Goal: Task Accomplishment & Management: Complete application form

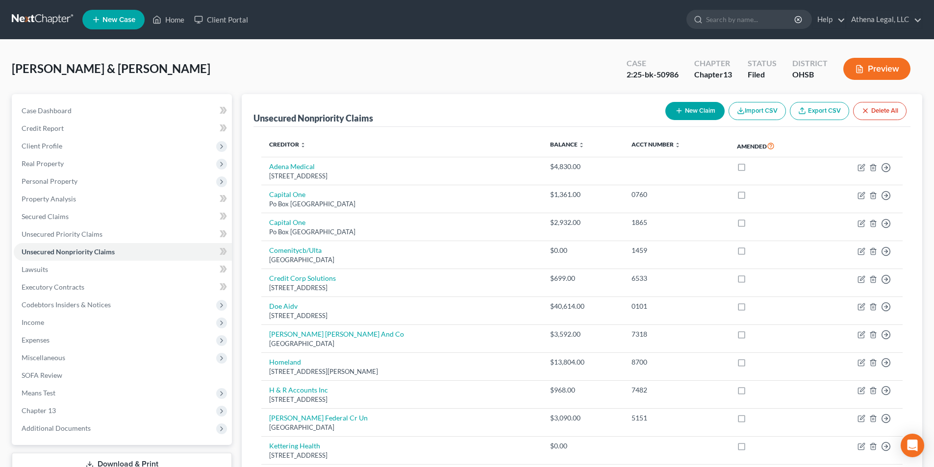
click at [726, 23] on input "search" at bounding box center [751, 19] width 90 height 18
type input "[PERSON_NAME]"
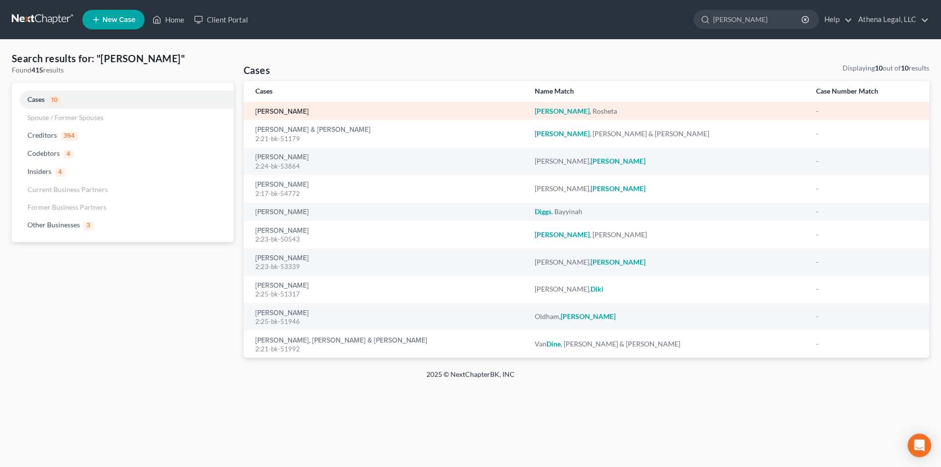
click at [299, 111] on link "[PERSON_NAME]" at bounding box center [281, 111] width 53 height 7
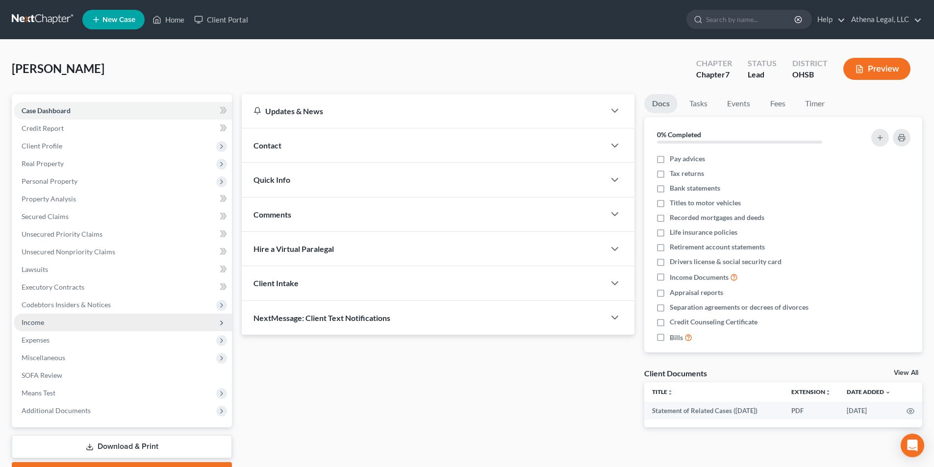
click at [58, 323] on span "Income" at bounding box center [123, 323] width 218 height 18
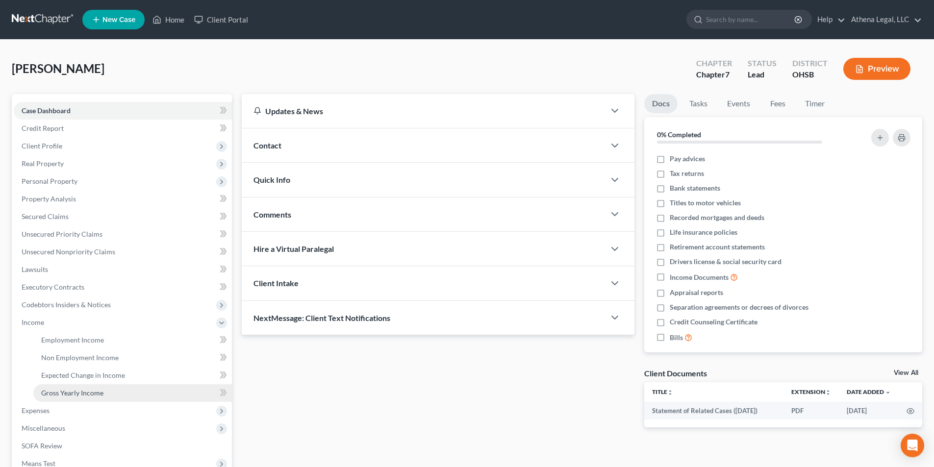
click at [81, 389] on span "Gross Yearly Income" at bounding box center [72, 393] width 62 height 8
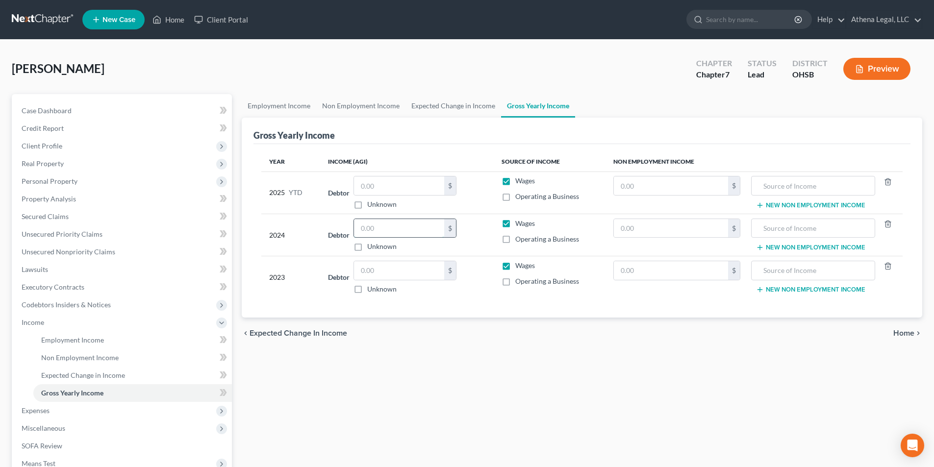
click at [398, 226] on input "text" at bounding box center [399, 228] width 90 height 19
type input "59,960"
